Goal: Communication & Community: Connect with others

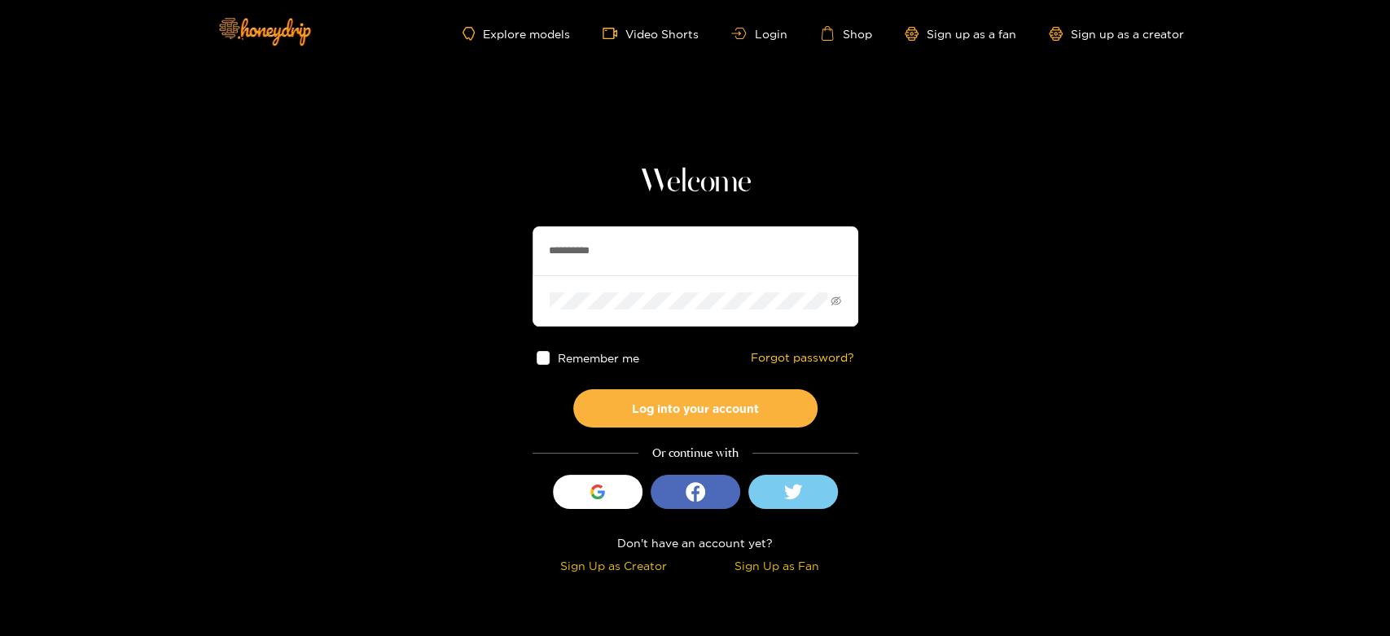
drag, startPoint x: 647, startPoint y: 241, endPoint x: 491, endPoint y: 245, distance: 156.4
click at [491, 245] on section "**********" at bounding box center [695, 289] width 1390 height 579
paste input "***"
type input "**********"
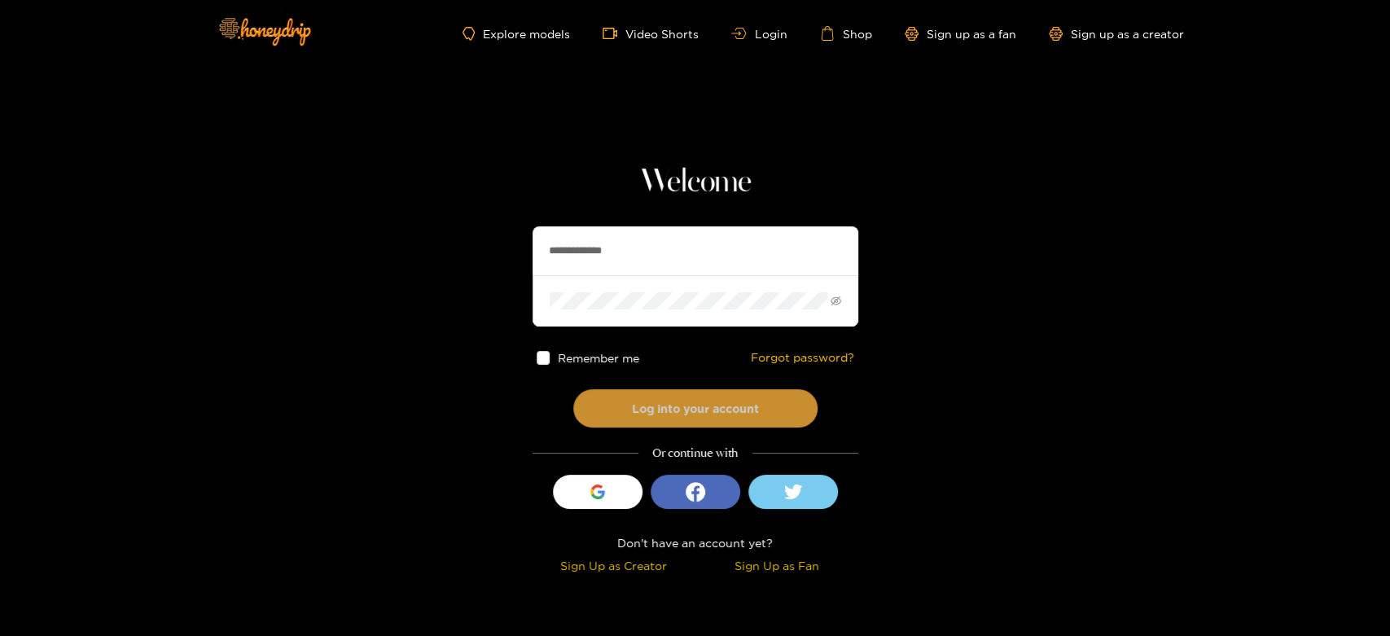
click at [686, 399] on button "Log into your account" at bounding box center [695, 408] width 244 height 38
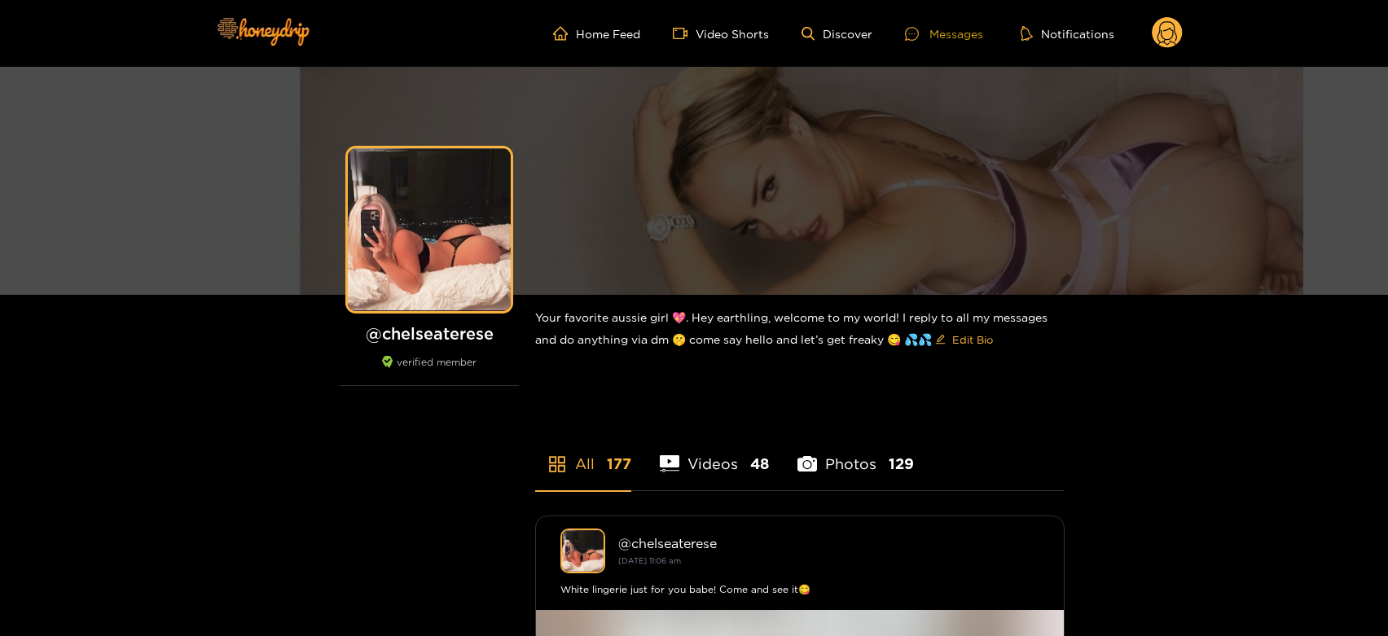
click at [936, 33] on div "Messages" at bounding box center [944, 33] width 78 height 19
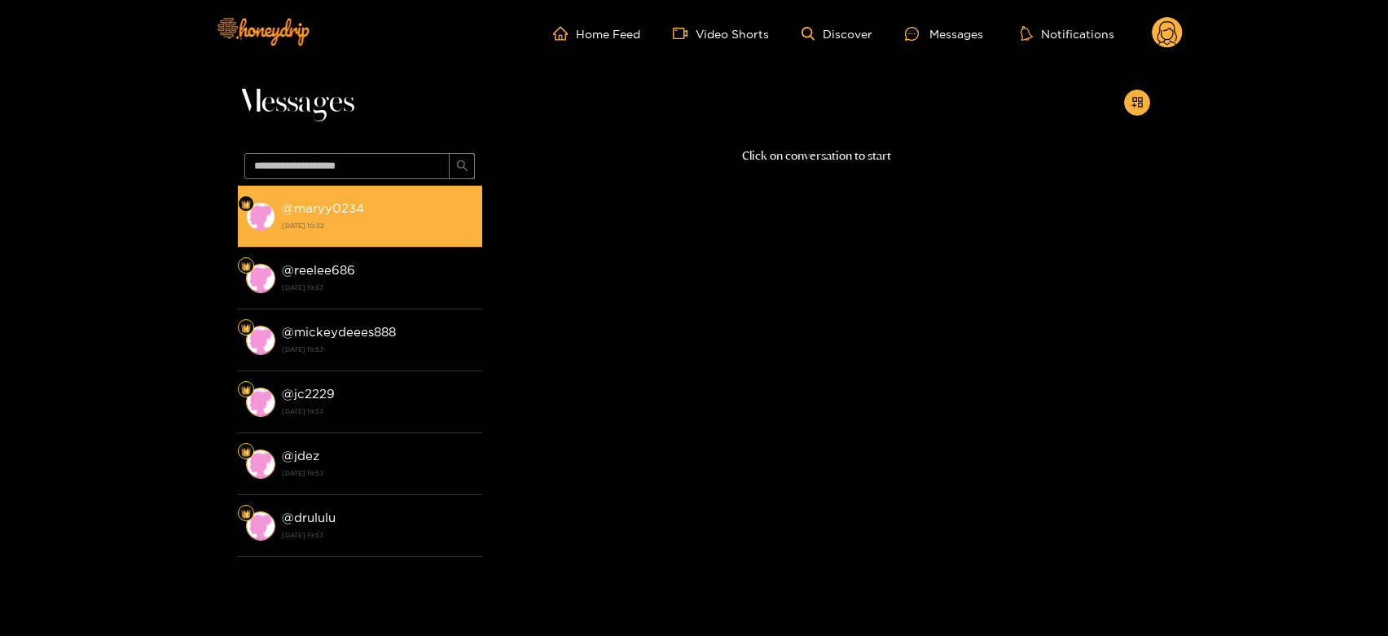
click at [416, 199] on div "@ maryy0234 [DATE] 10:32" at bounding box center [378, 216] width 192 height 37
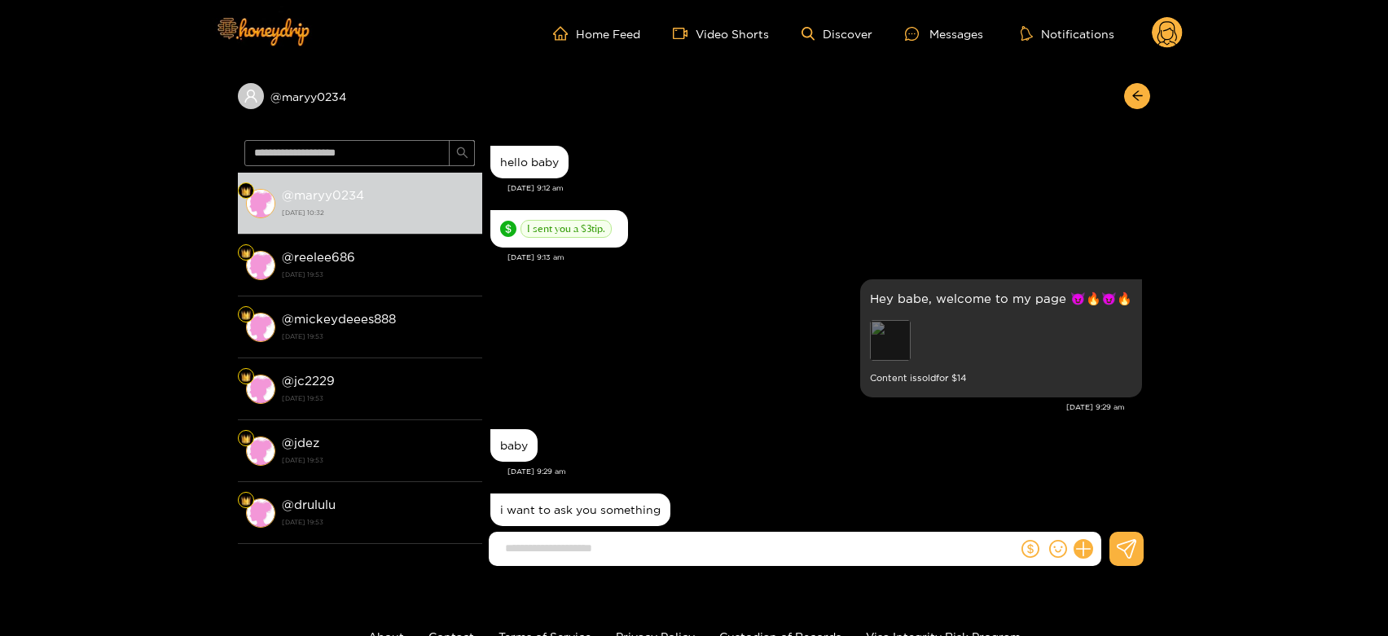
click at [894, 331] on div "Preview" at bounding box center [890, 340] width 41 height 41
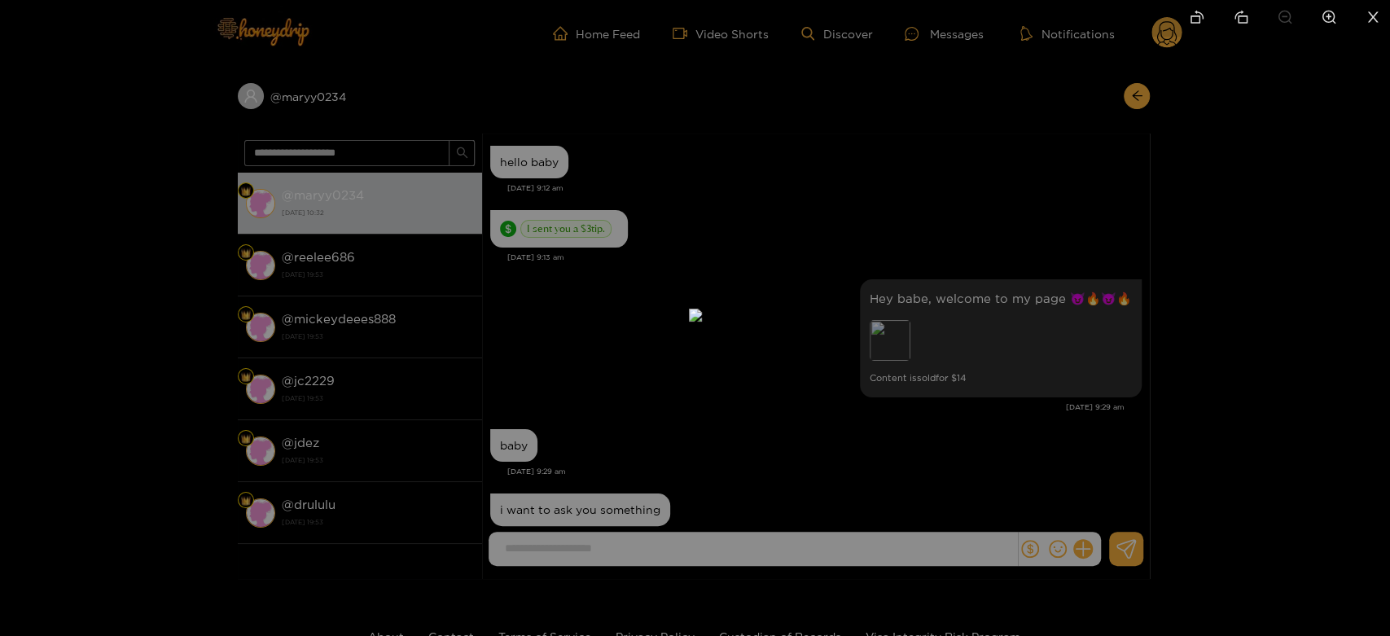
click at [936, 346] on div at bounding box center [695, 318] width 1390 height 636
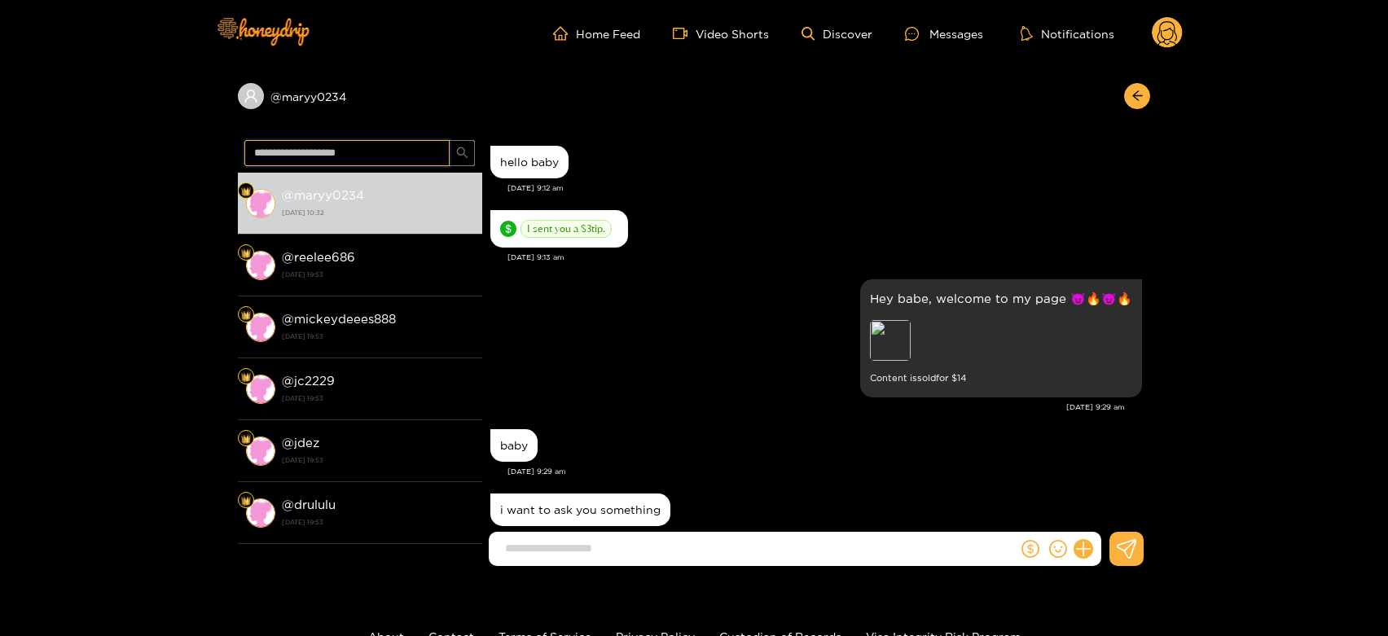
click at [332, 142] on input "text" at bounding box center [346, 153] width 205 height 26
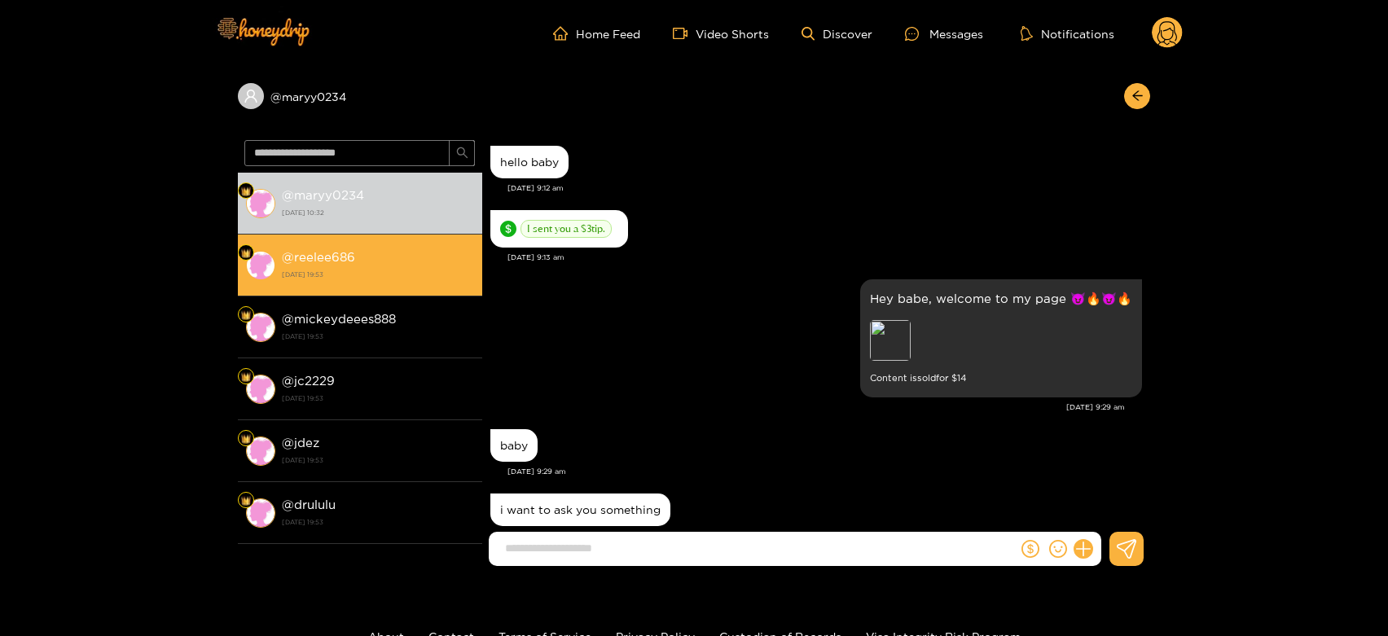
click at [336, 265] on div "@ reelee686 30 September 2025 19:53" at bounding box center [378, 265] width 192 height 37
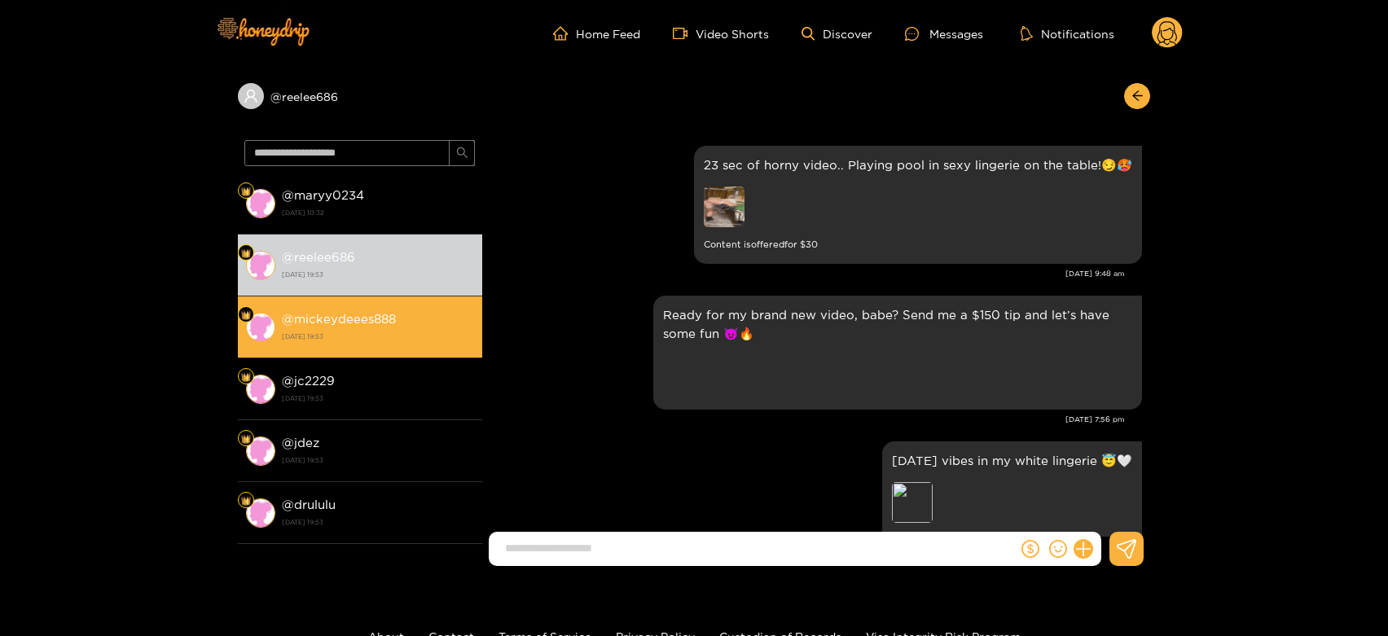
scroll to position [3445, 0]
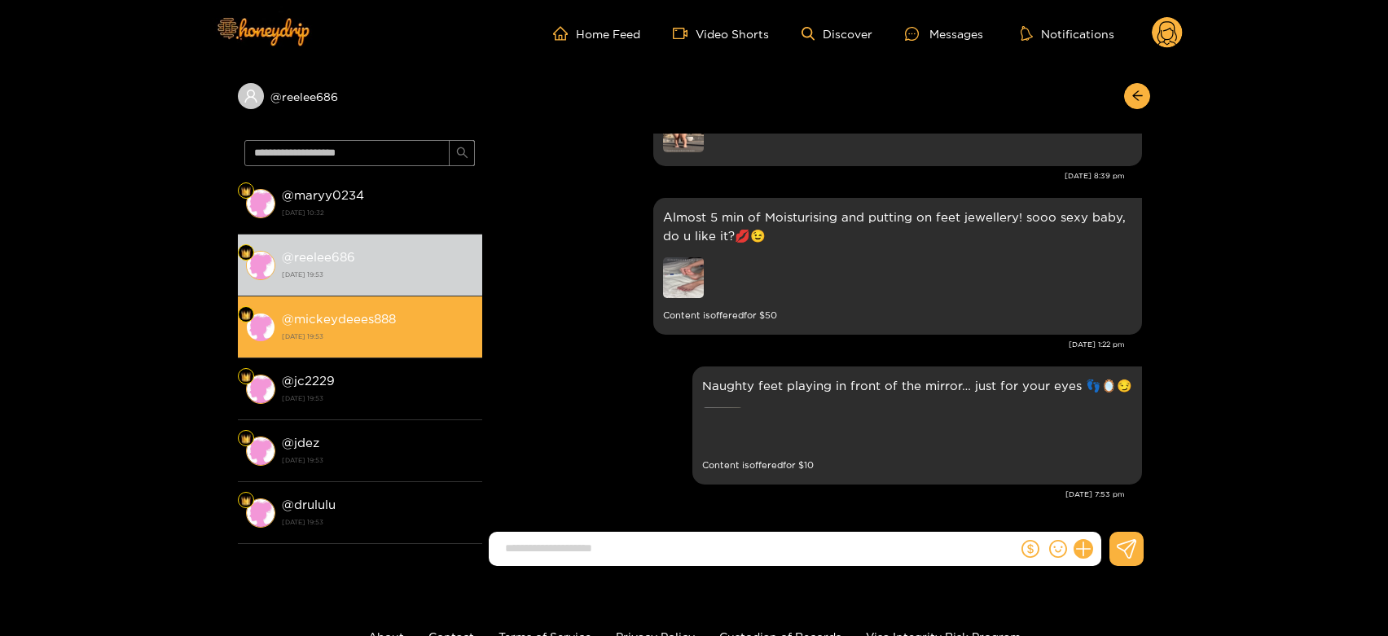
click at [448, 334] on strong "30 September 2025 19:53" at bounding box center [378, 336] width 192 height 15
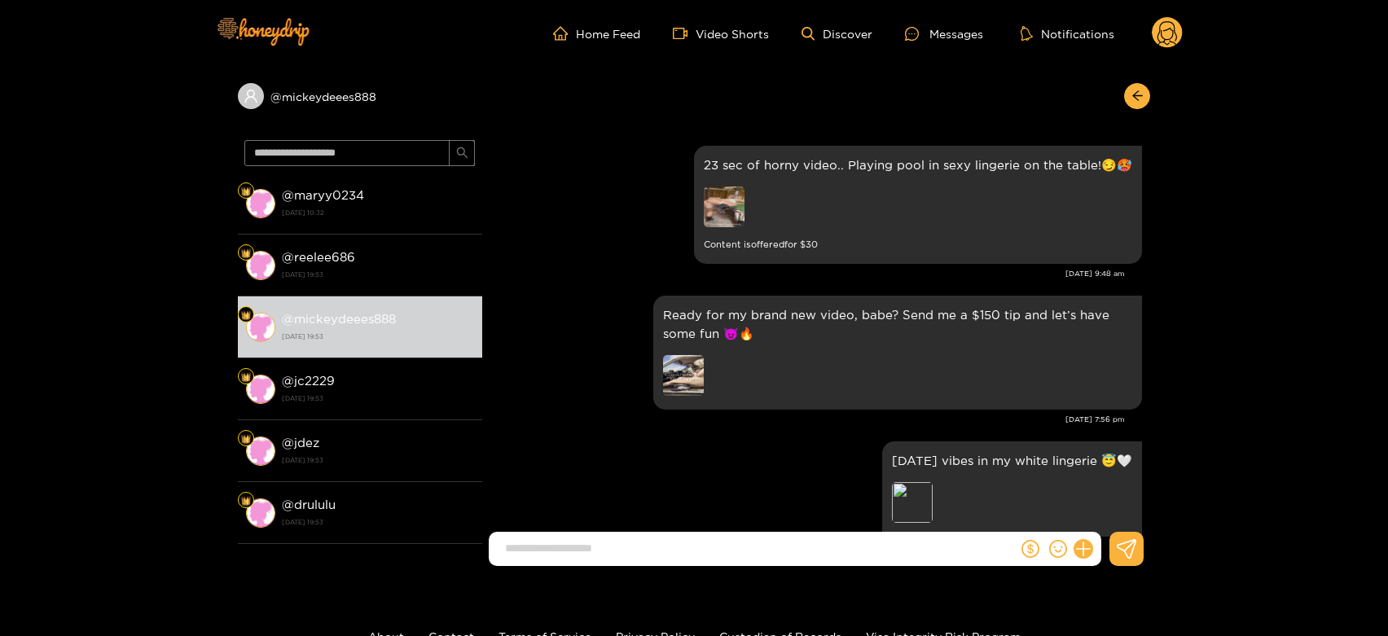
scroll to position [3445, 0]
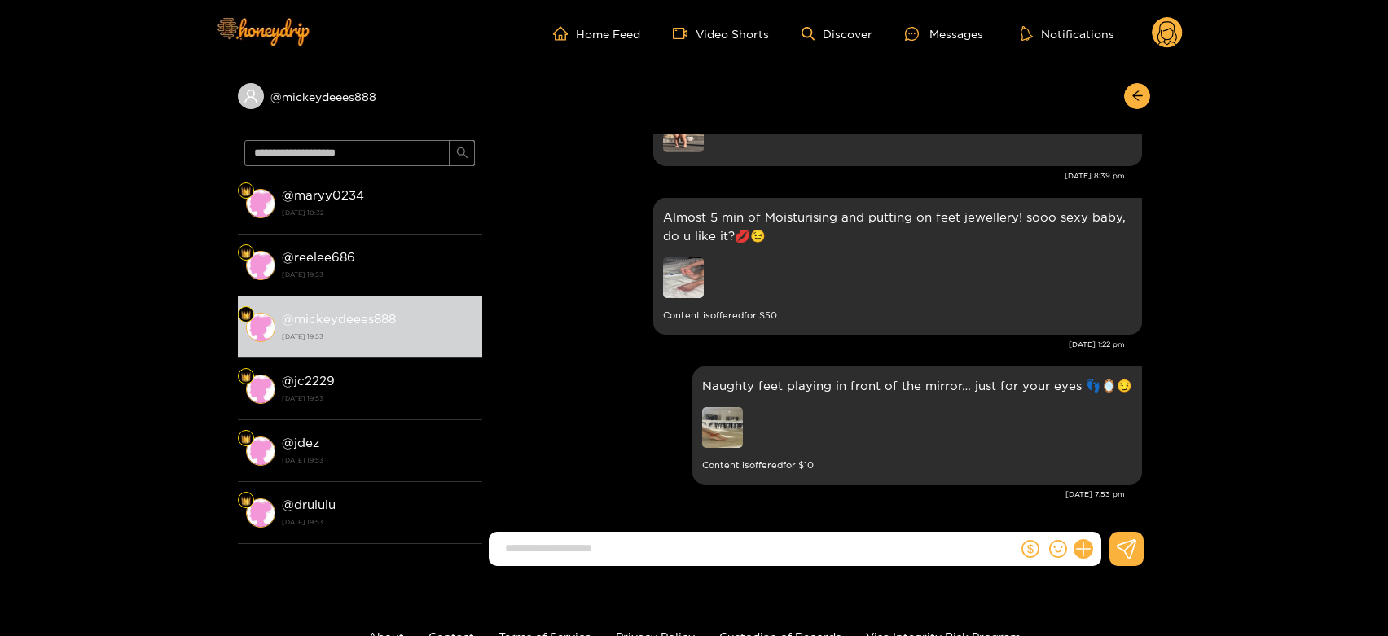
click at [1172, 37] on circle at bounding box center [1166, 32] width 31 height 31
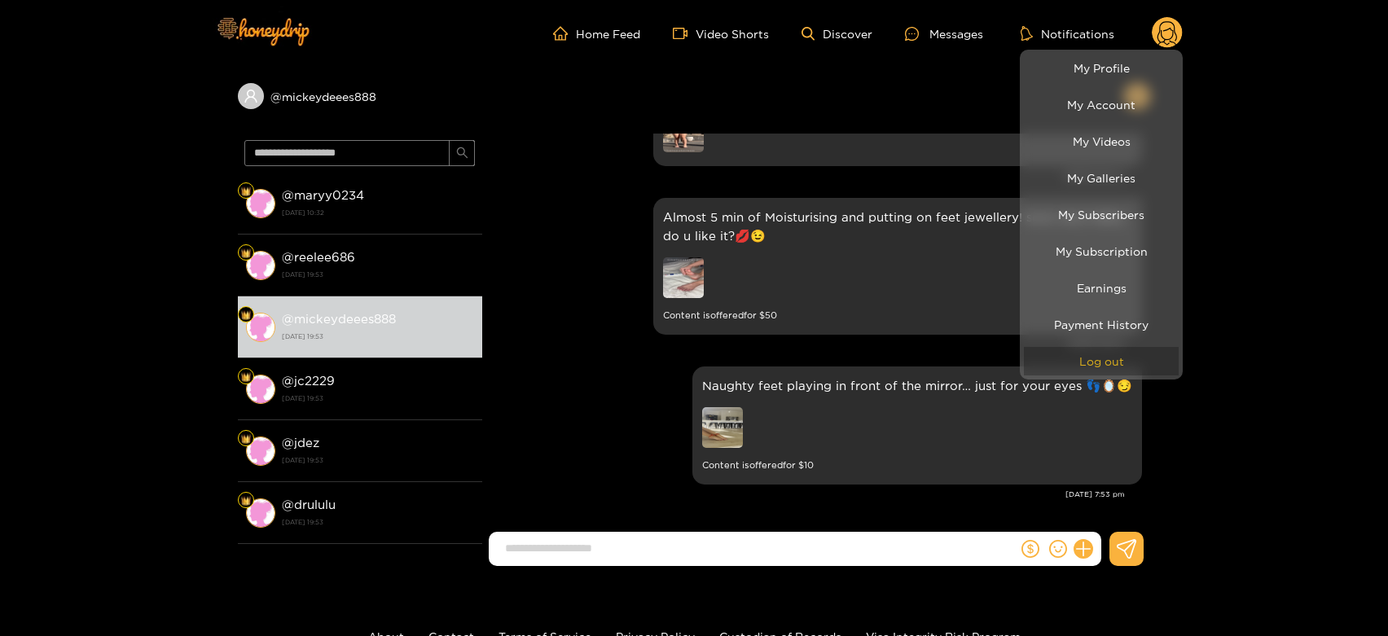
click at [1100, 357] on button "Log out" at bounding box center [1101, 361] width 155 height 29
